Goal: Task Accomplishment & Management: Manage account settings

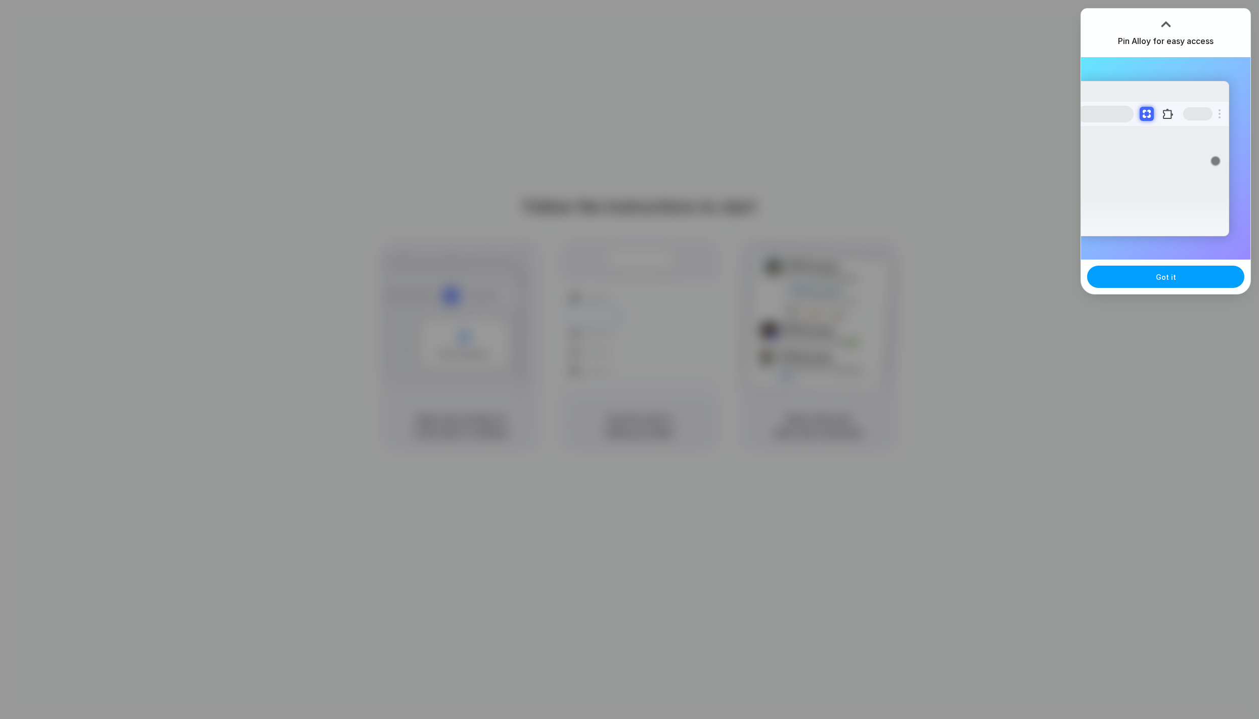
click at [1200, 279] on button "Got it" at bounding box center [1165, 277] width 157 height 22
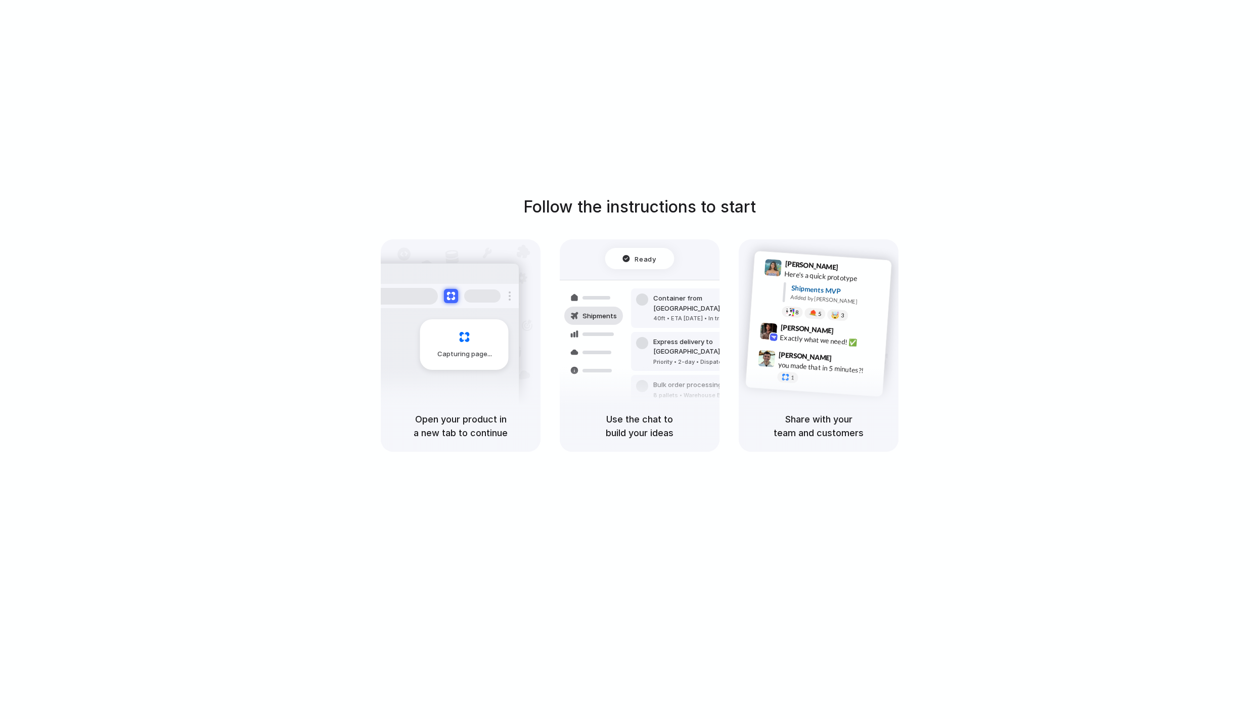
drag, startPoint x: 851, startPoint y: 102, endPoint x: 882, endPoint y: 102, distance: 31.4
click at [868, 102] on div "Follow the instructions to start Capturing page Open your product in a new tab …" at bounding box center [639, 369] width 1279 height 739
click at [678, 487] on div "Follow the instructions to start Capturing page Open your product in a new tab …" at bounding box center [639, 369] width 1279 height 739
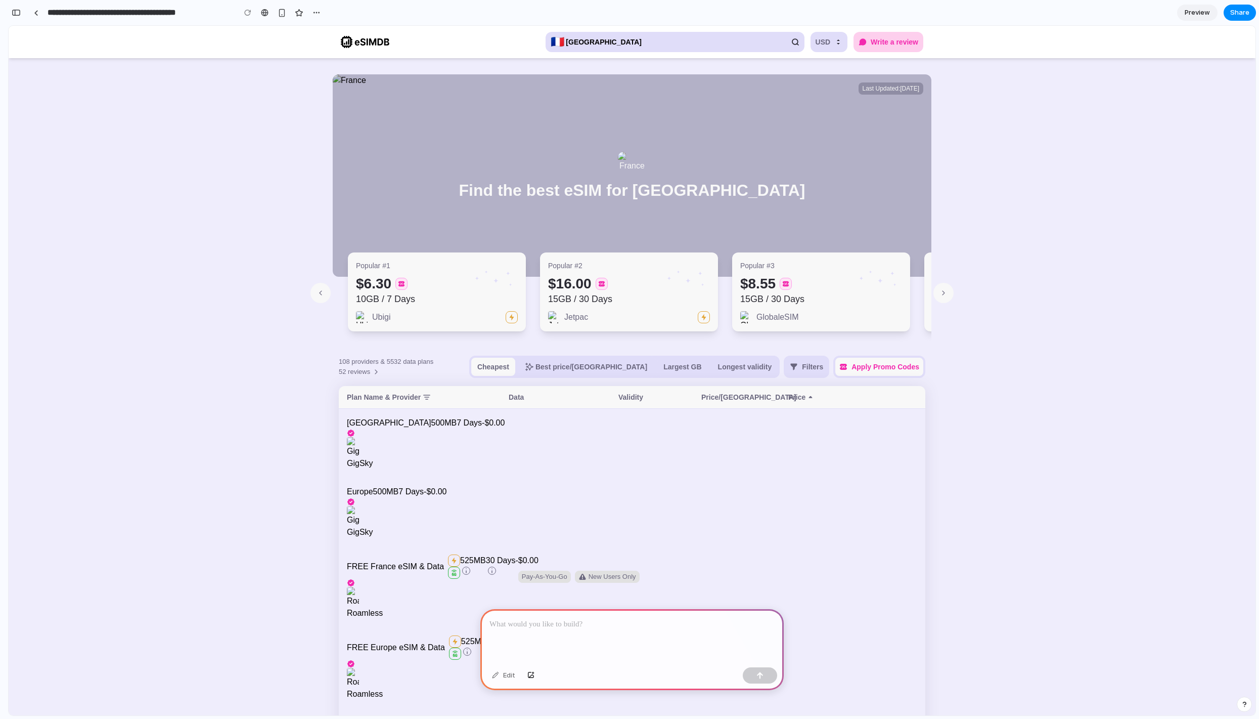
click at [452, 268] on div "Popular #1" at bounding box center [437, 265] width 162 height 10
drag, startPoint x: 597, startPoint y: 651, endPoint x: 596, endPoint y: 632, distance: 18.8
click at [596, 632] on div at bounding box center [631, 636] width 303 height 54
click at [730, 608] on p "**********" at bounding box center [630, 618] width 281 height 24
click at [592, 627] on div "**********" at bounding box center [631, 630] width 303 height 66
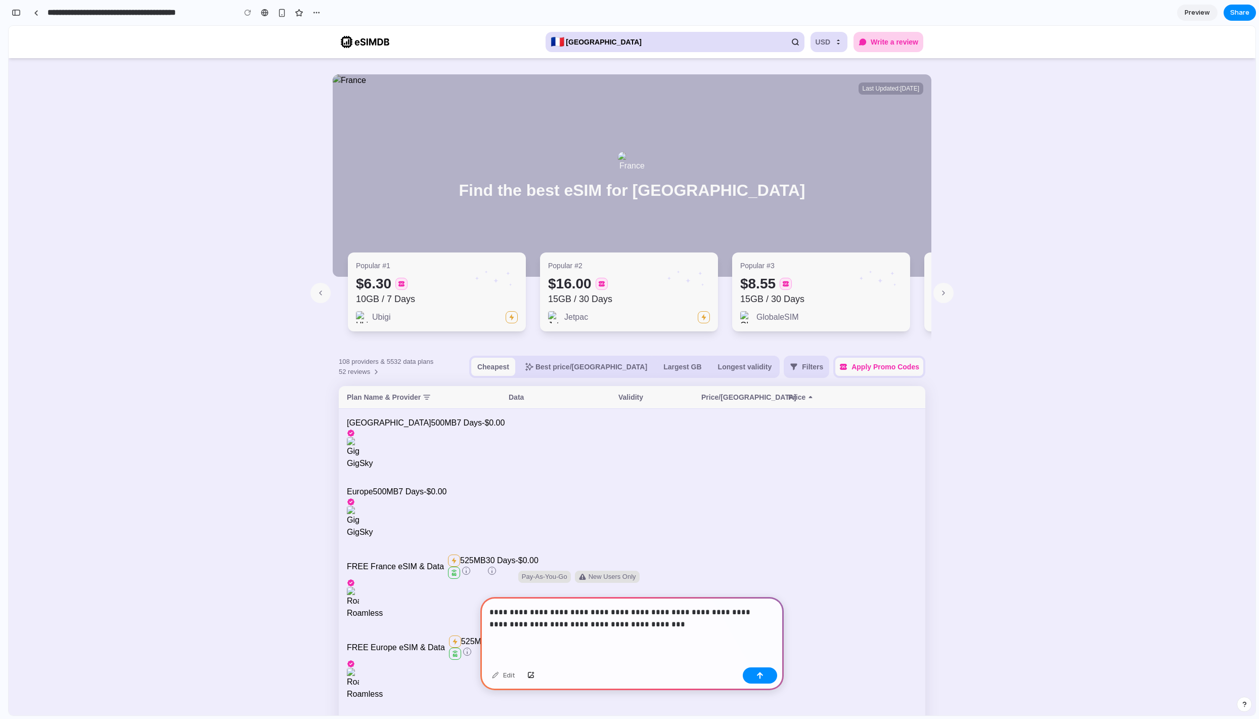
click at [587, 621] on p "**********" at bounding box center [630, 618] width 281 height 24
click at [673, 609] on p "**********" at bounding box center [630, 618] width 281 height 24
click at [761, 676] on div "button" at bounding box center [760, 675] width 7 height 7
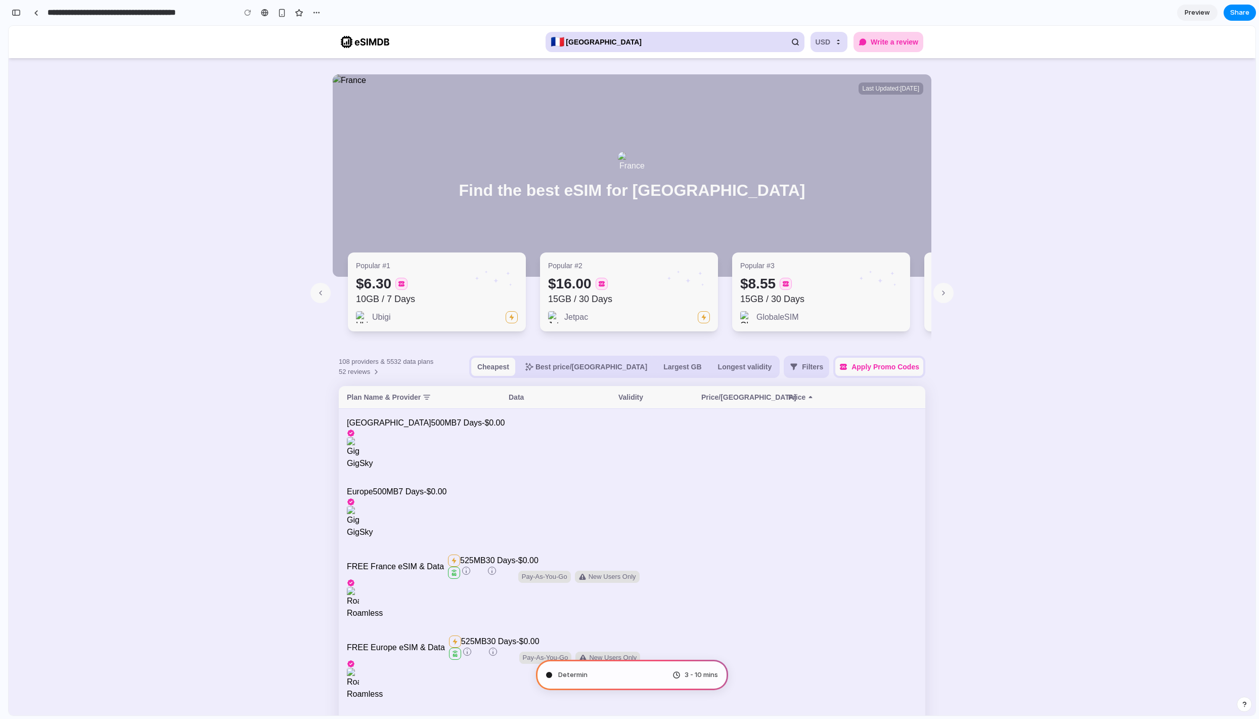
type input "**********"
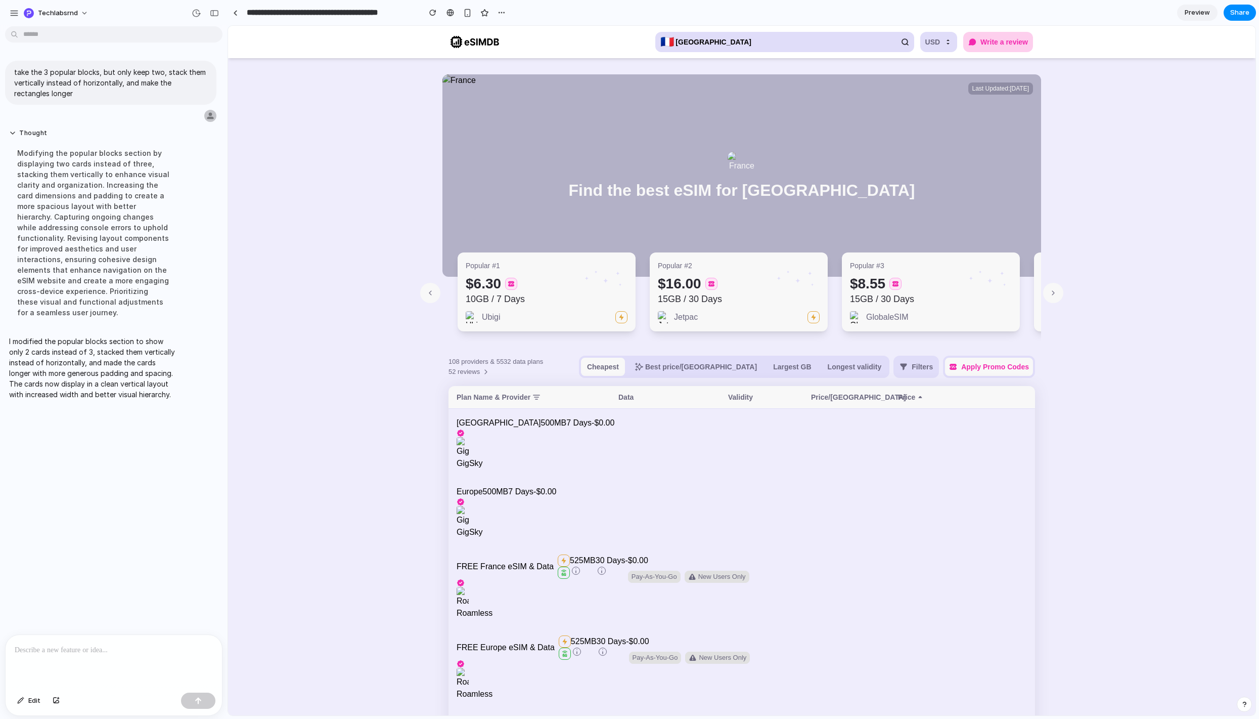
click at [131, 446] on div "take the 3 popular blocks, but only keep two, stack them vertically instead of …" at bounding box center [111, 332] width 222 height 604
click at [31, 17] on div "button" at bounding box center [29, 13] width 10 height 10
click at [31, 17] on div "Settings Invite members Change theme Sign out" at bounding box center [629, 359] width 1259 height 719
drag, startPoint x: 149, startPoint y: 488, endPoint x: 143, endPoint y: 489, distance: 6.2
click at [143, 489] on div "take the 3 popular blocks, but only keep two, stack them vertically instead of …" at bounding box center [111, 332] width 222 height 604
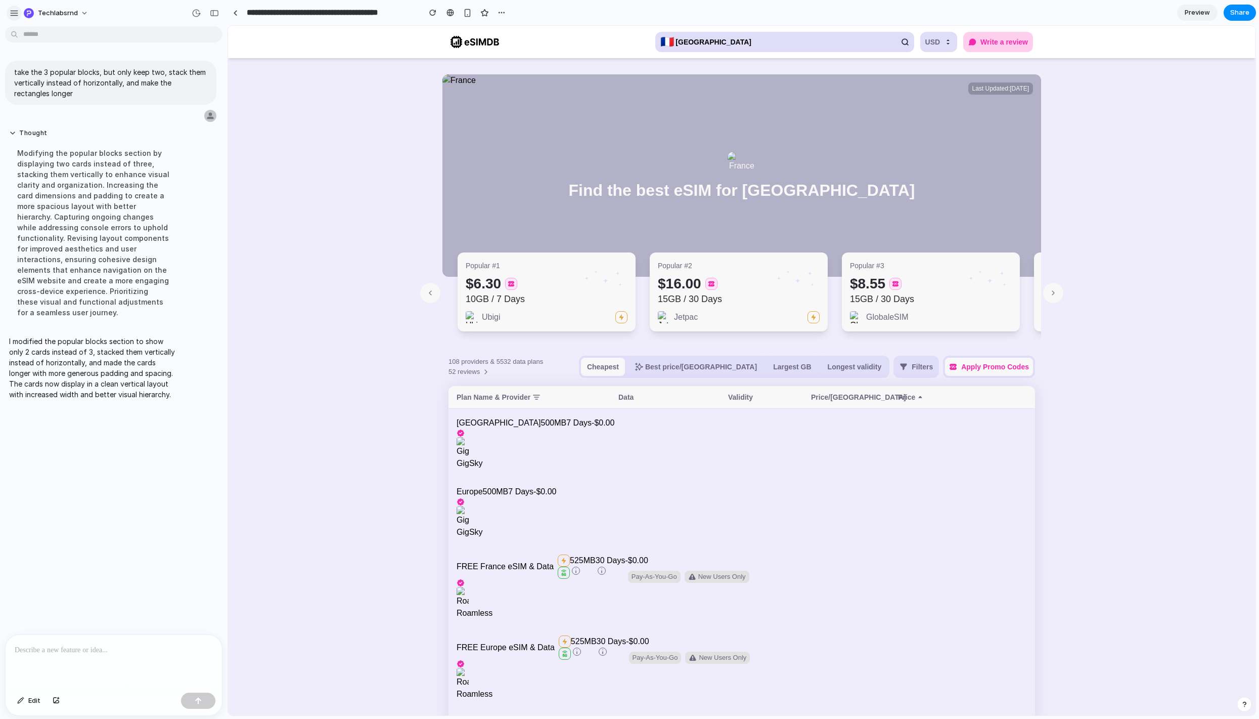
click at [15, 11] on div "button" at bounding box center [14, 13] width 9 height 9
click at [59, 698] on div "button" at bounding box center [56, 700] width 7 height 6
click at [96, 581] on p at bounding box center [114, 584] width 198 height 12
click at [58, 581] on p "**********" at bounding box center [112, 584] width 194 height 12
click at [207, 705] on button "button" at bounding box center [198, 700] width 34 height 16
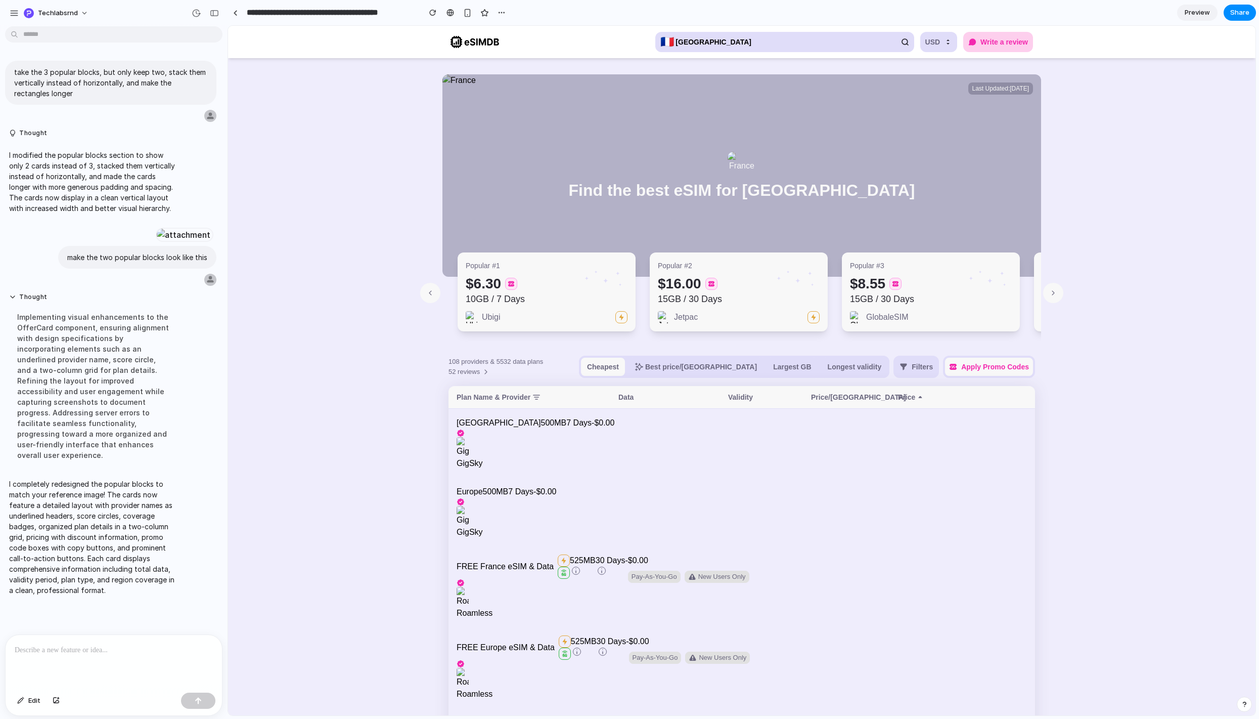
scroll to position [129, 0]
click at [32, 13] on div "button" at bounding box center [29, 13] width 10 height 10
click at [13, 11] on div "Settings Invite members Change theme Sign out" at bounding box center [629, 359] width 1259 height 719
click at [13, 11] on div "button" at bounding box center [14, 13] width 9 height 9
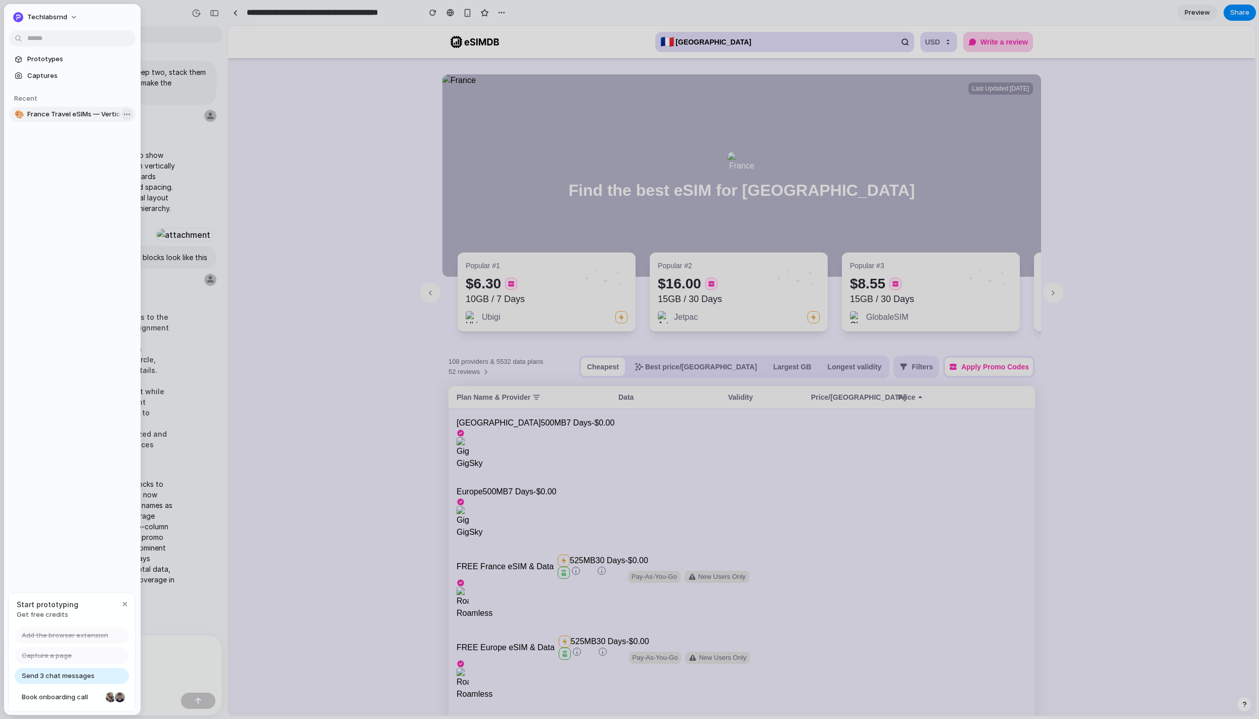
click at [121, 114] on body "techlabsrnd take the 3 popular blocks, but only keep two, stack them vertically…" at bounding box center [629, 359] width 1259 height 719
click at [144, 170] on span "Delete" at bounding box center [138, 167] width 21 height 10
click at [126, 115] on body "techlabsrnd take the 3 popular blocks, but only keep two, stack them vertically…" at bounding box center [629, 359] width 1259 height 719
click at [142, 173] on li "Delete" at bounding box center [149, 167] width 72 height 16
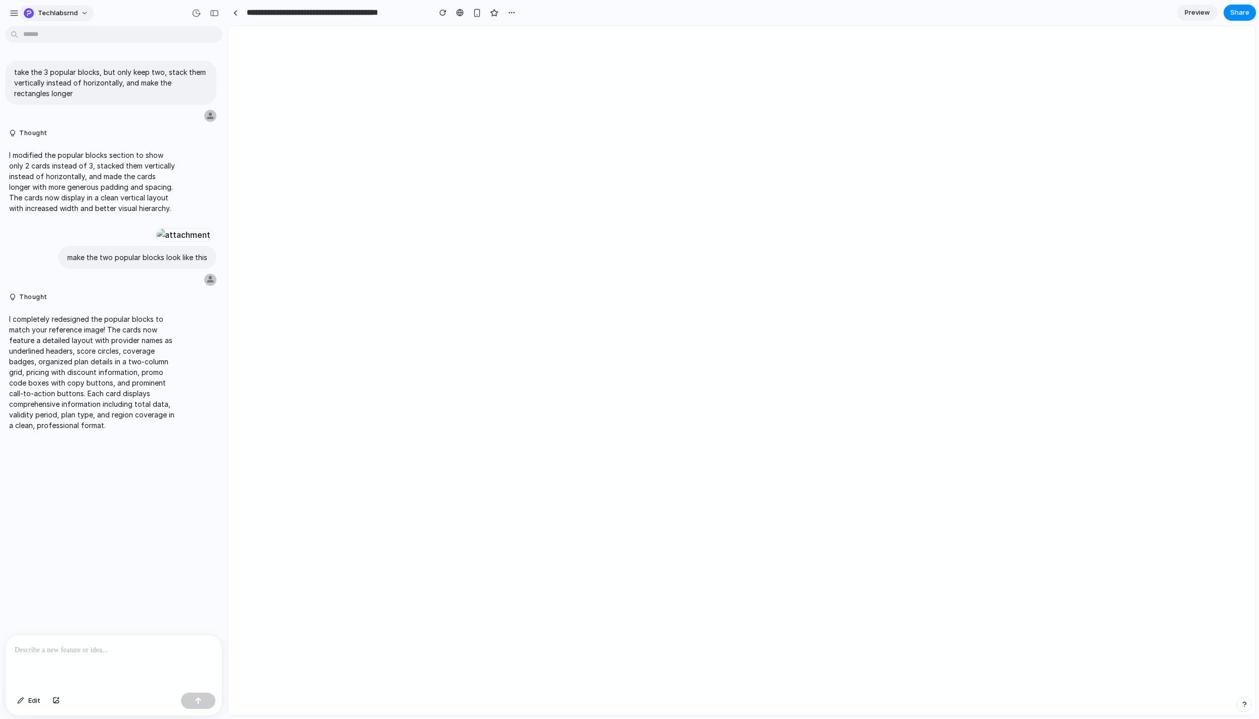
click at [53, 13] on span "techlabsrnd" at bounding box center [58, 13] width 40 height 10
click at [13, 10] on div "Settings Invite members Change theme Sign out" at bounding box center [629, 359] width 1259 height 719
click at [13, 10] on div "button" at bounding box center [14, 13] width 9 height 9
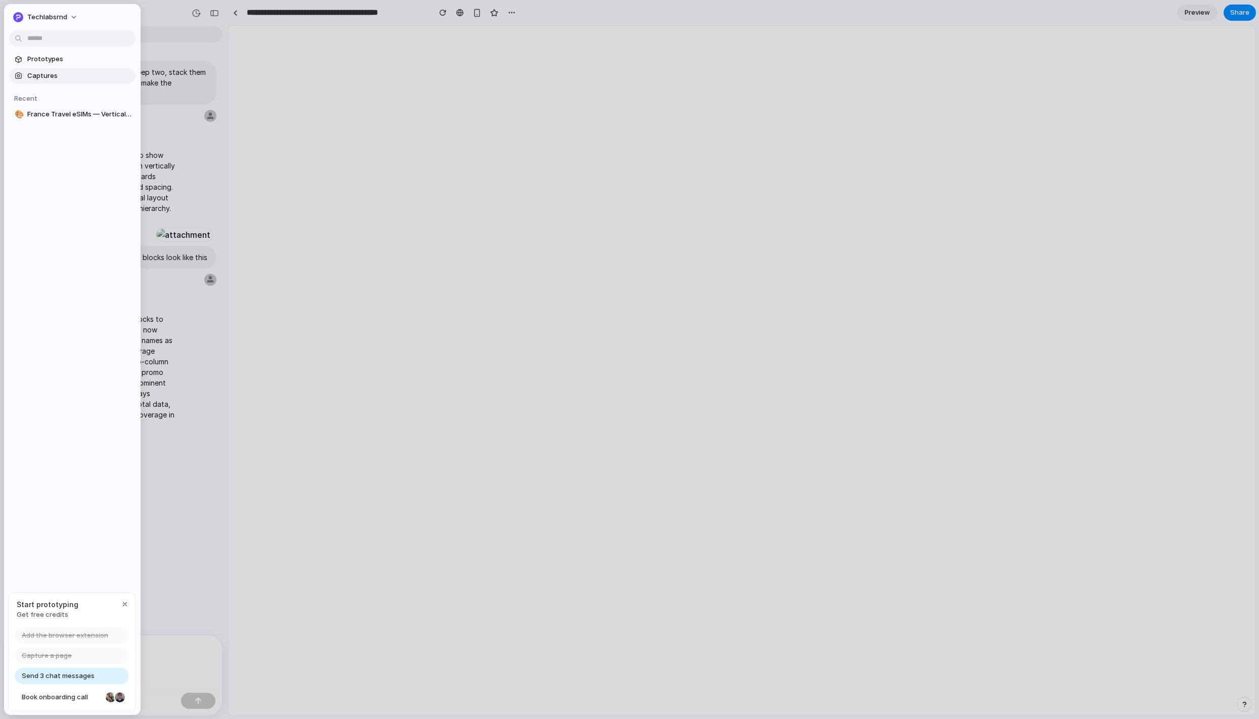
click at [51, 80] on span "Captures" at bounding box center [79, 76] width 104 height 10
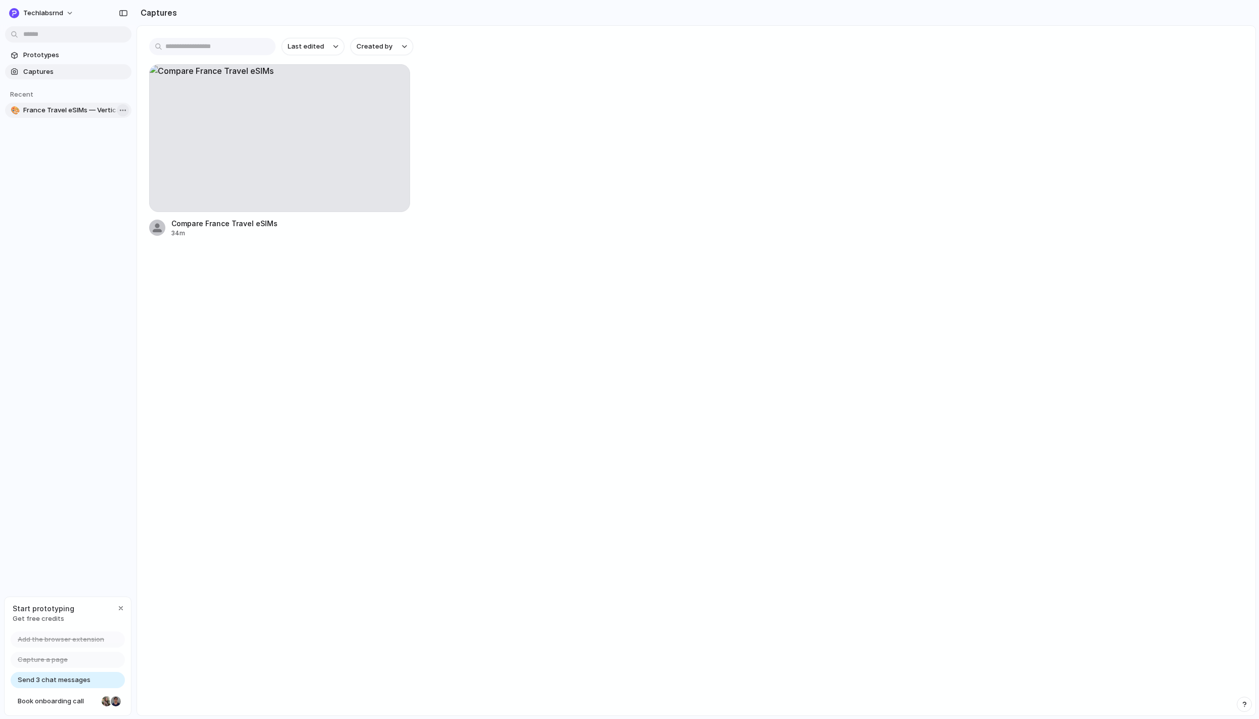
click at [118, 108] on body "techlabsrnd Prototypes Captures Recent 🎨 France Travel eSIMs — Vertical Block L…" at bounding box center [629, 359] width 1259 height 719
click at [132, 162] on span "Delete" at bounding box center [134, 163] width 21 height 10
click at [81, 132] on div "Prototypes Captures Recent 🎨 France Travel eSIMs — Vertical Block Layout" at bounding box center [68, 125] width 137 height 250
click at [399, 87] on div at bounding box center [395, 79] width 20 height 20
click at [398, 77] on div "button" at bounding box center [395, 79] width 8 height 8
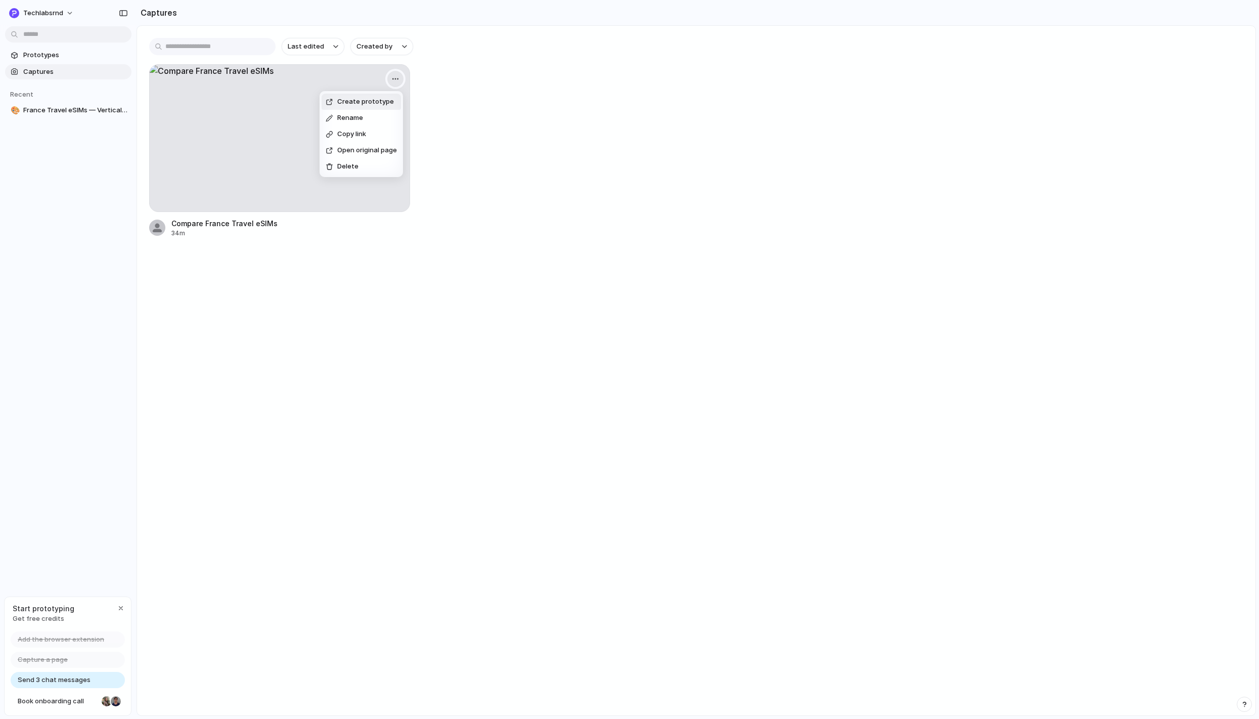
click at [398, 77] on div "Create prototype Rename Copy link Open original page Delete" at bounding box center [629, 359] width 1259 height 719
click at [398, 77] on div "button" at bounding box center [395, 79] width 8 height 8
click at [347, 171] on li "Delete" at bounding box center [361, 166] width 79 height 16
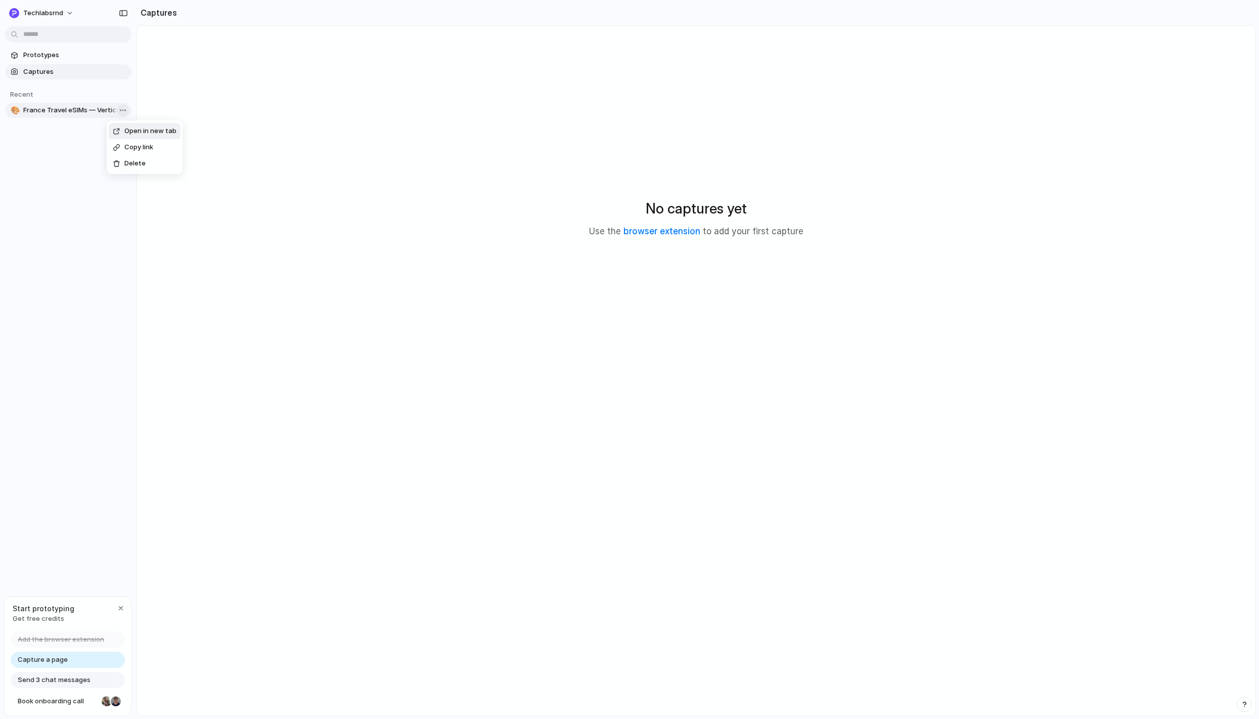
click at [114, 108] on body "techlabsrnd Prototypes Captures Recent 🎨 France Travel eSIMs — Vertical Block L…" at bounding box center [629, 359] width 1259 height 719
click at [124, 160] on span "Delete" at bounding box center [134, 163] width 21 height 10
click at [67, 182] on div "Prototypes Captures Recent 🎨 France Travel eSIMs — Vertical Block Layout" at bounding box center [68, 125] width 137 height 250
click at [45, 51] on span "Prototypes" at bounding box center [75, 55] width 104 height 10
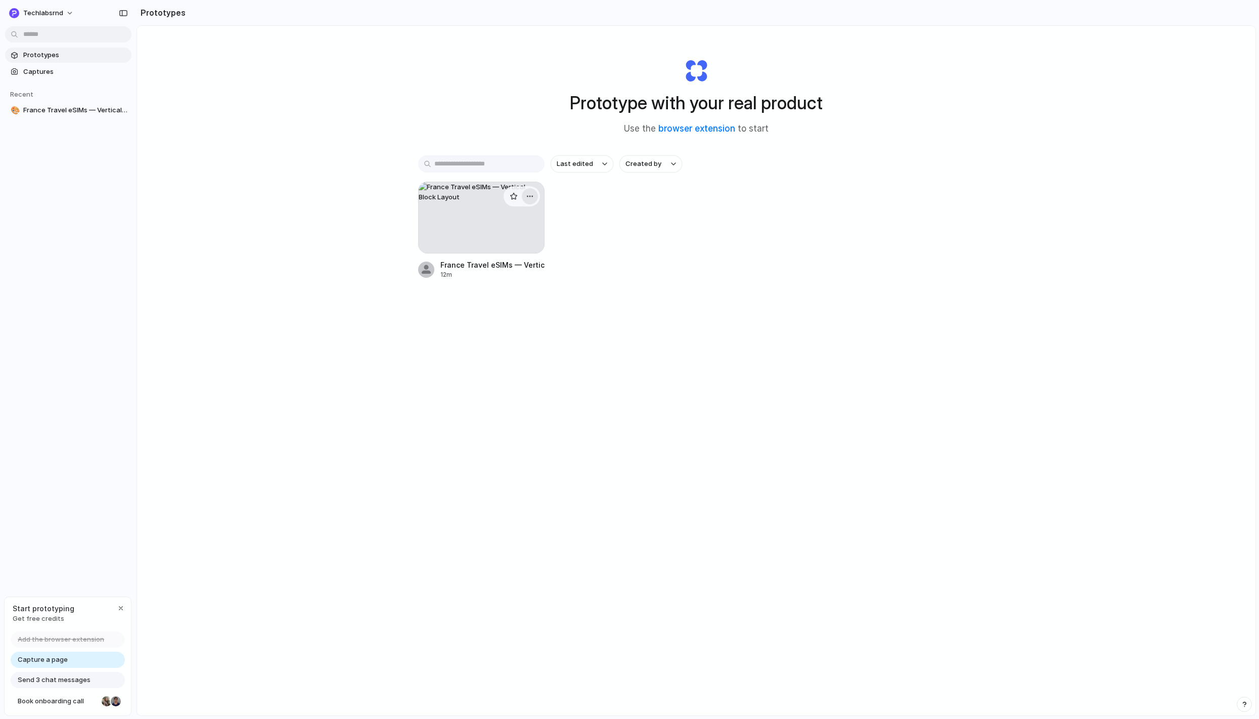
click at [527, 203] on button "button" at bounding box center [530, 196] width 16 height 16
click at [494, 275] on li "Delete" at bounding box center [499, 267] width 72 height 16
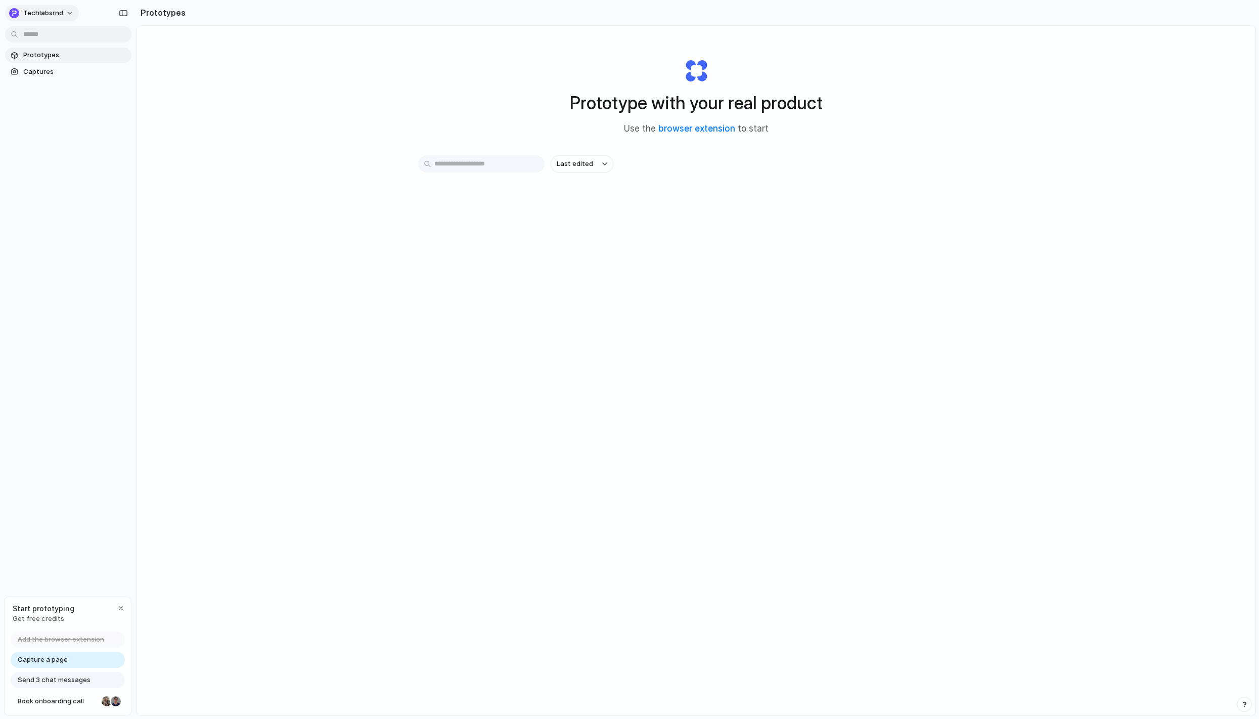
click at [72, 10] on button "techlabsrnd" at bounding box center [42, 13] width 74 height 16
click at [47, 45] on li "Invite members" at bounding box center [49, 52] width 84 height 16
click at [30, 14] on span "techlabsrnd" at bounding box center [43, 13] width 40 height 10
click at [40, 34] on span "Settings" at bounding box center [37, 36] width 28 height 10
